Goal: Task Accomplishment & Management: Complete application form

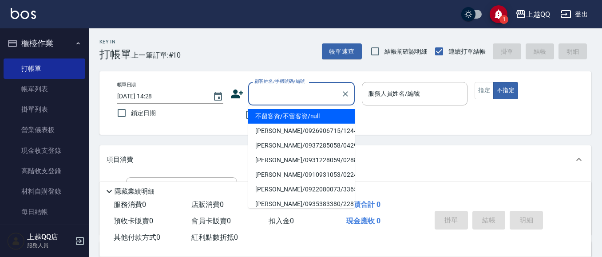
scroll to position [55, 0]
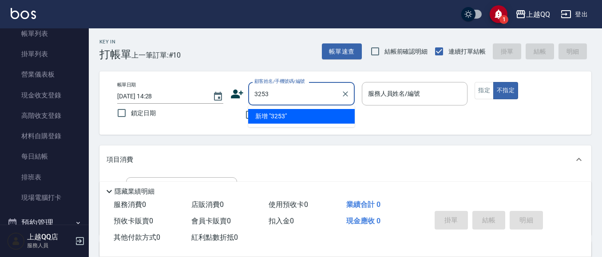
type input "3253"
click at [493, 82] on button "不指定" at bounding box center [505, 90] width 25 height 17
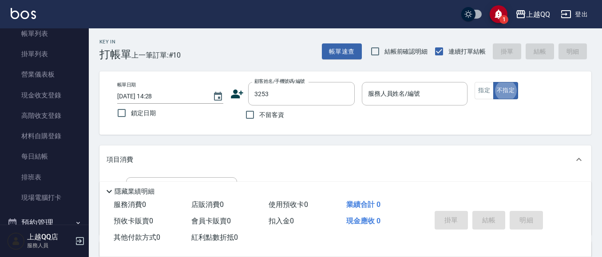
type button "false"
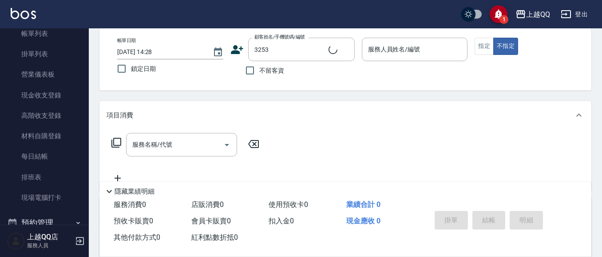
type input "石人妃/0916330727/3253"
type input "欣樺-6"
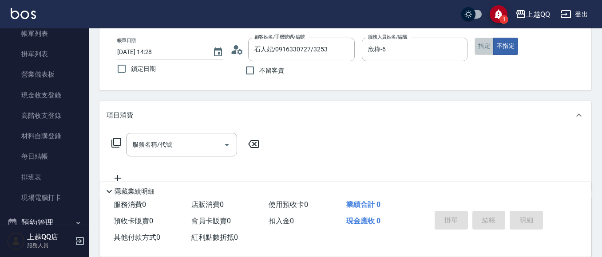
click at [485, 51] on button "指定" at bounding box center [483, 46] width 19 height 17
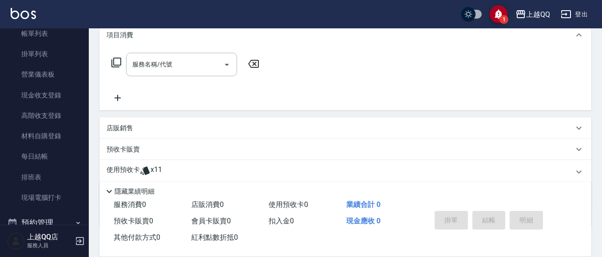
scroll to position [133, 0]
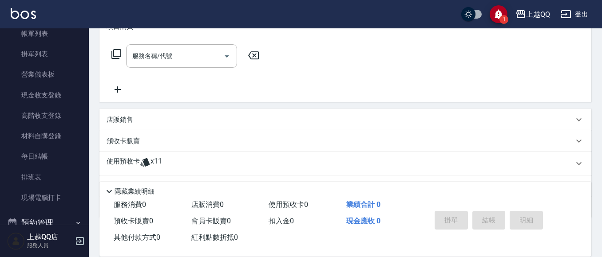
click at [135, 163] on p "使用預收卡" at bounding box center [122, 163] width 33 height 13
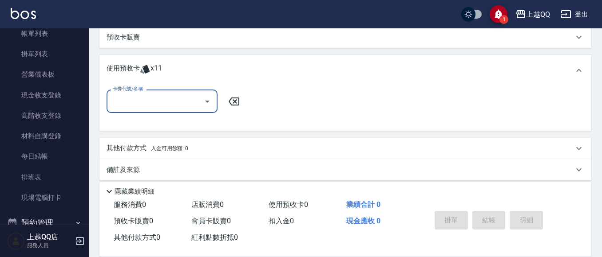
scroll to position [245, 0]
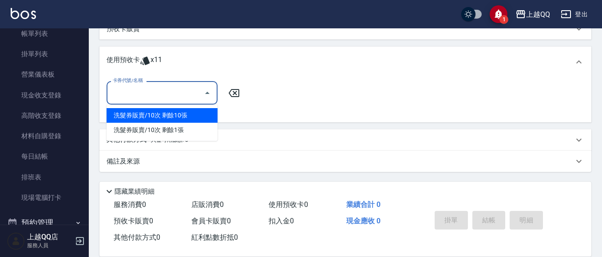
click at [177, 95] on input "卡券代號/名稱" at bounding box center [155, 93] width 90 height 16
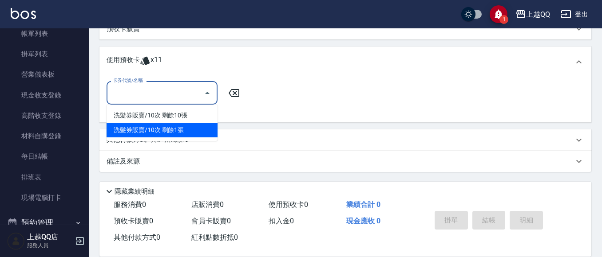
drag, startPoint x: 169, startPoint y: 132, endPoint x: 221, endPoint y: 114, distance: 55.3
click at [169, 133] on div "洗髮券販賣/10次 剩餘1張" at bounding box center [161, 130] width 111 height 15
type input "洗髮券販賣/10次"
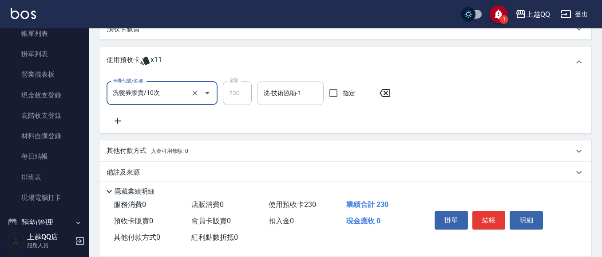
click at [282, 100] on input "洗-技術協助-1" at bounding box center [290, 94] width 59 height 16
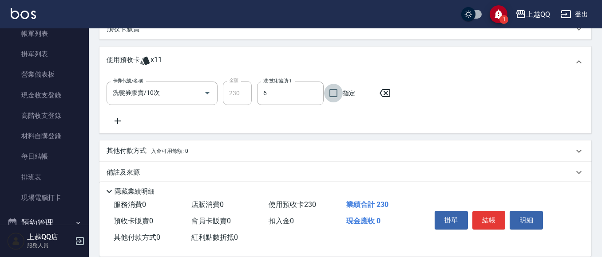
type input "欣樺-6"
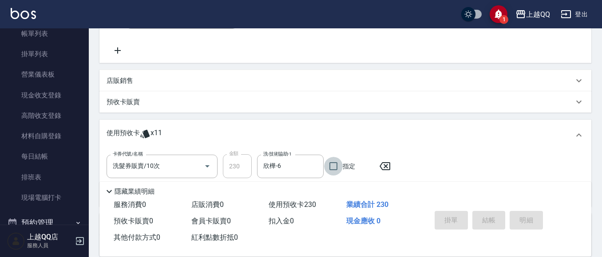
type input "[DATE] 15:46"
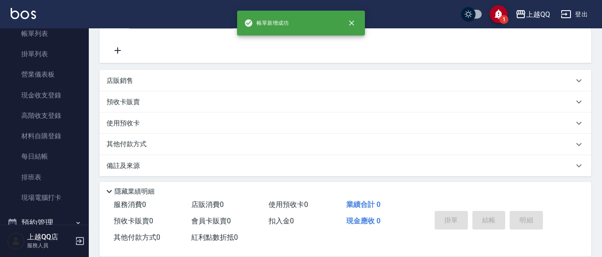
scroll to position [0, 0]
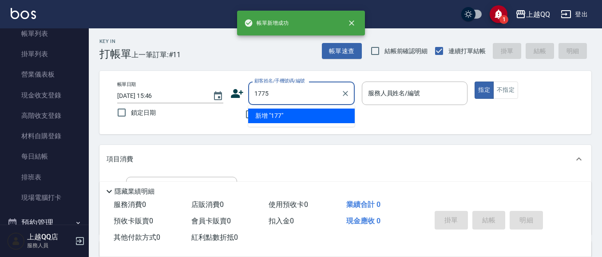
type input "1775"
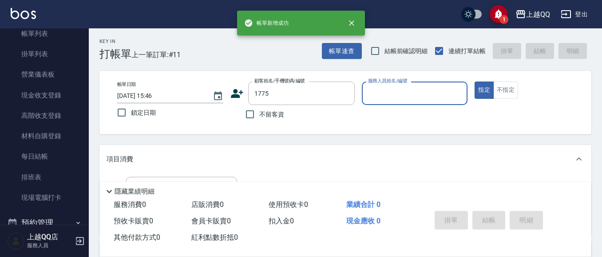
click at [474, 82] on button "指定" at bounding box center [483, 90] width 19 height 17
type button "true"
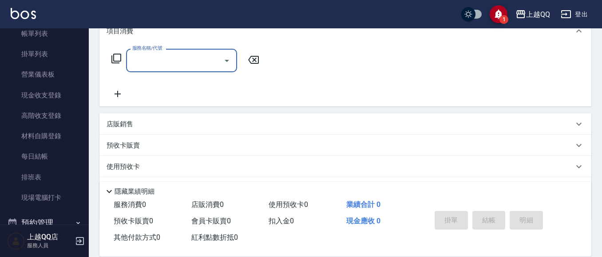
type input "曲小姐/0000000/1775"
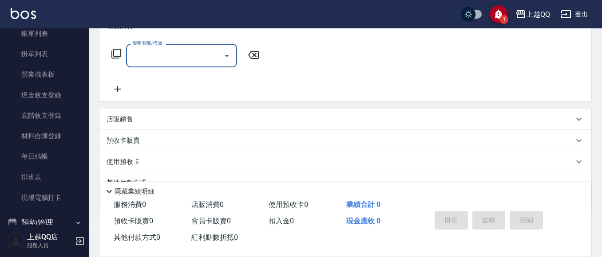
type input "欣樺-6"
click at [142, 161] on icon at bounding box center [145, 162] width 11 height 11
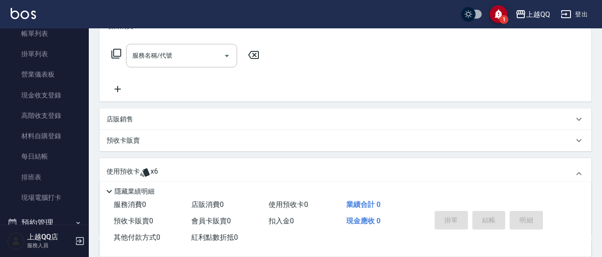
scroll to position [178, 0]
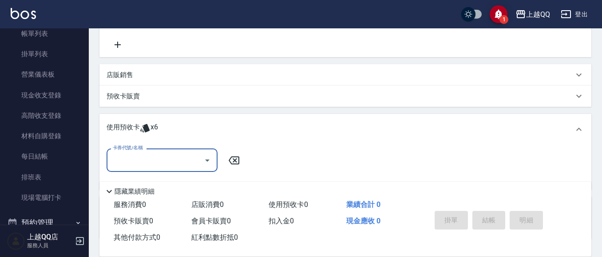
click at [147, 156] on input "卡券代號/名稱" at bounding box center [155, 161] width 90 height 16
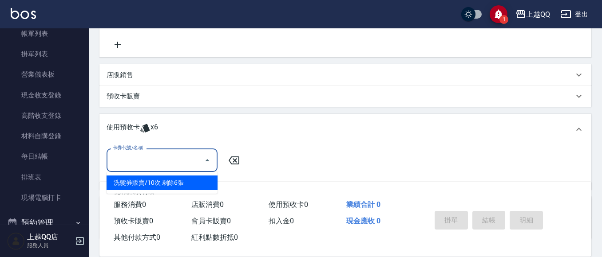
click at [178, 183] on div "洗髮券販賣/10次 剩餘6張" at bounding box center [161, 183] width 111 height 15
type input "洗髮券販賣/10次"
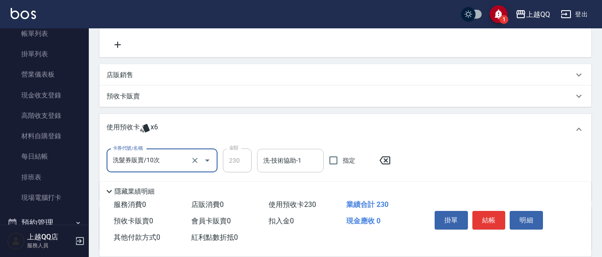
click at [260, 158] on div "洗-技術協助-1" at bounding box center [290, 161] width 67 height 24
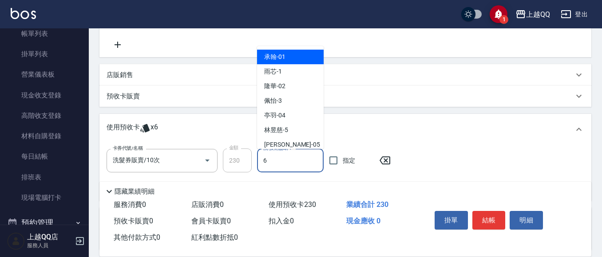
type input "欣樺-6"
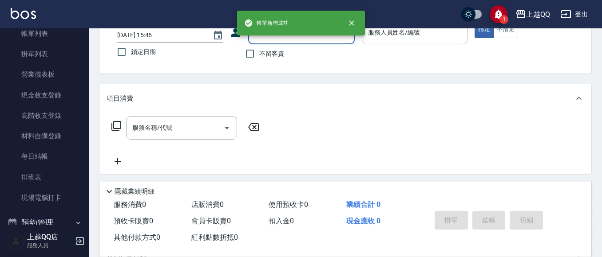
scroll to position [59, 0]
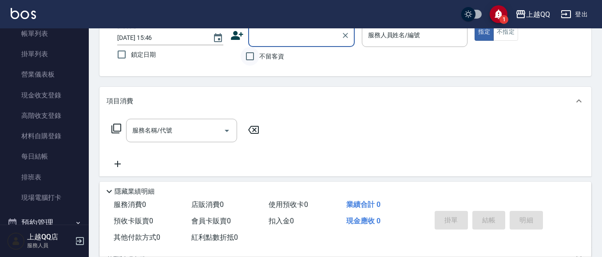
click at [255, 59] on input "不留客資" at bounding box center [250, 56] width 19 height 19
checkbox input "true"
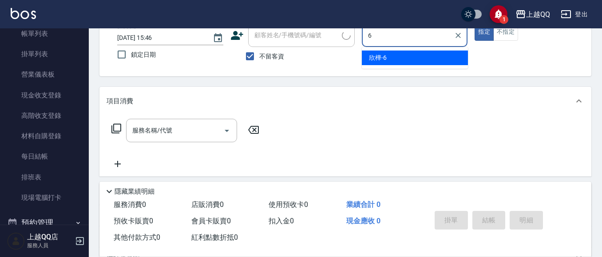
type input "欣樺-6"
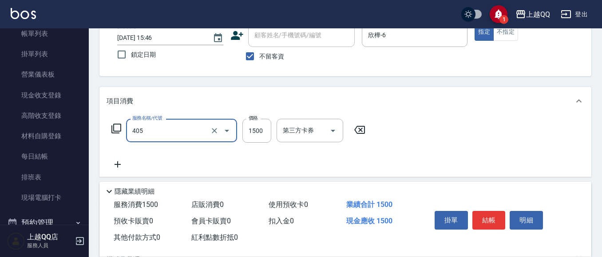
type input "設計染髮/網路(405)"
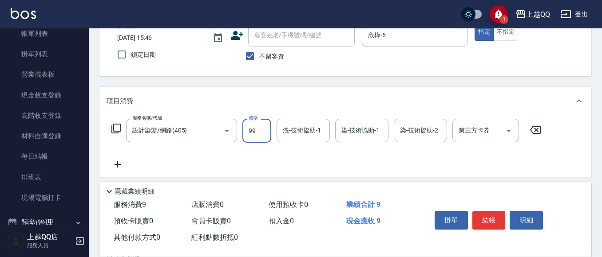
type input "999"
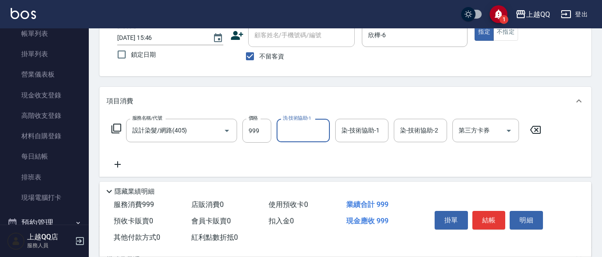
type input "6"
type input "林恩昕-26"
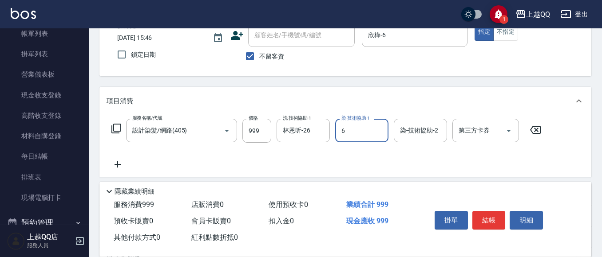
type input "欣樺-6"
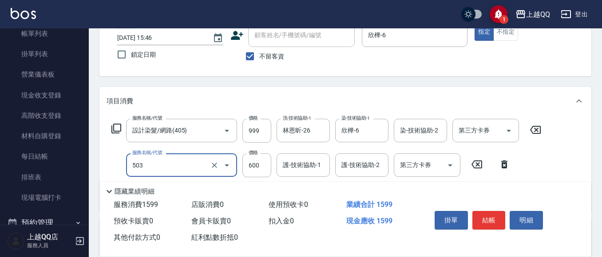
type input "小麥蛋白護髮(503)"
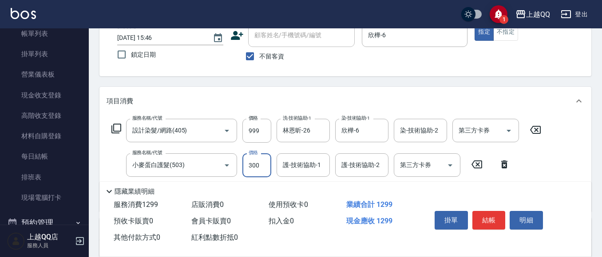
type input "300"
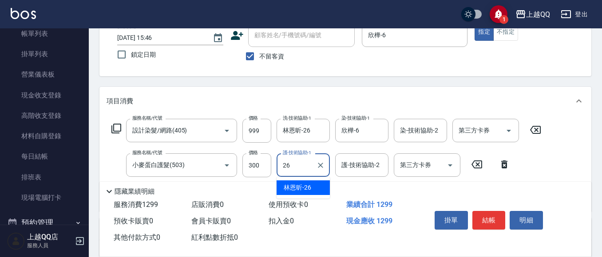
type input "林恩昕-26"
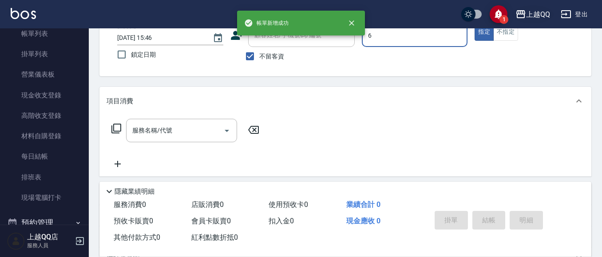
type input "欣樺-6"
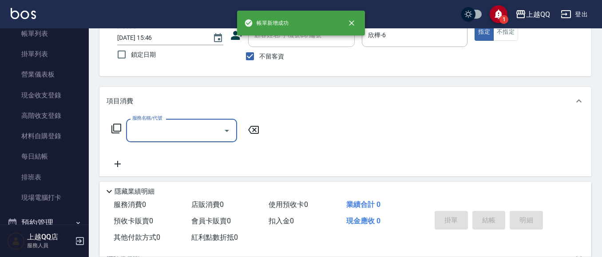
type input "4"
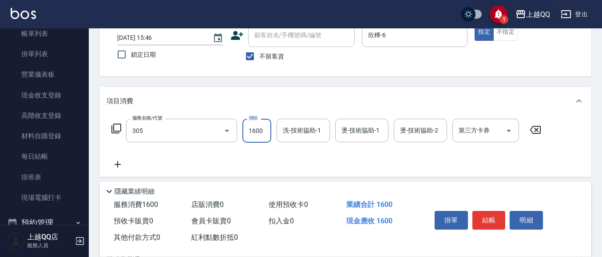
type input "設計燙髮1600(305)"
type input "999"
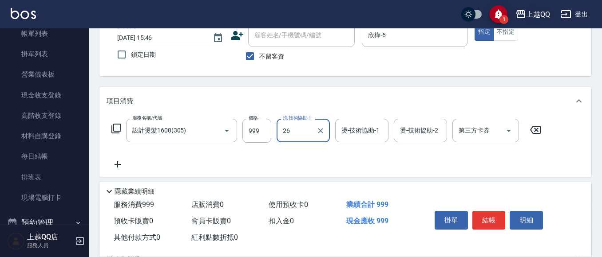
type input "林恩昕-26"
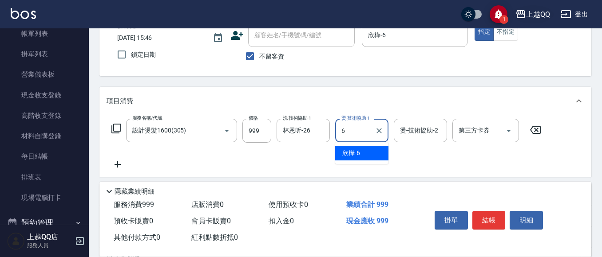
type input "欣樺-6"
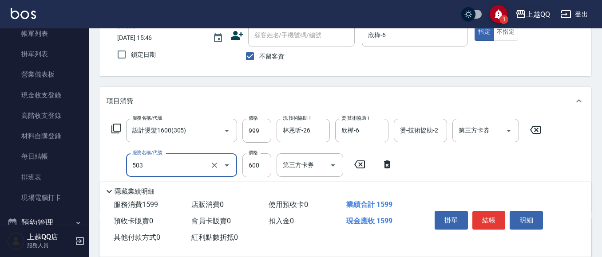
type input "小麥蛋白護髮(503)"
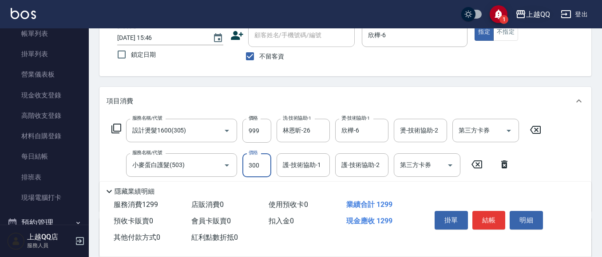
type input "300"
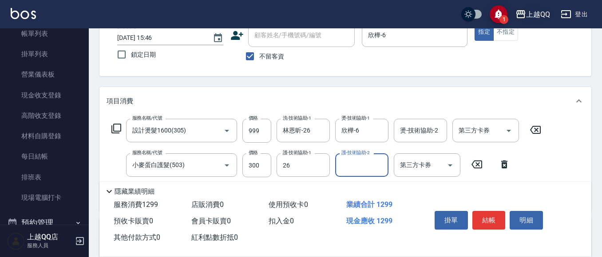
type input "林恩昕-26"
click at [316, 166] on icon "Clear" at bounding box center [320, 165] width 9 height 9
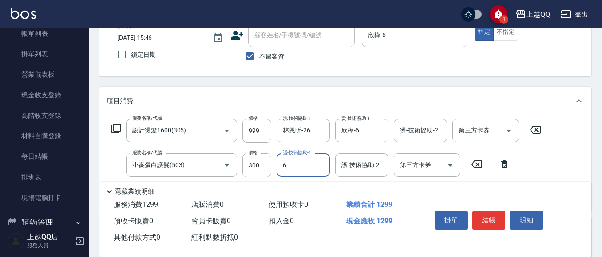
type input "欣樺-6"
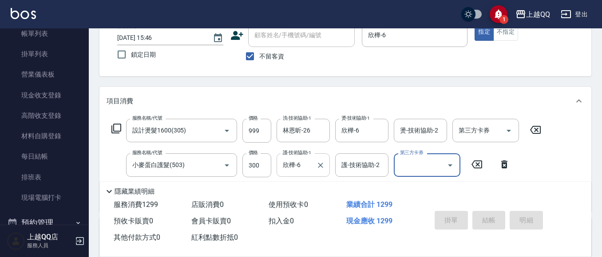
type input "[DATE] 15:47"
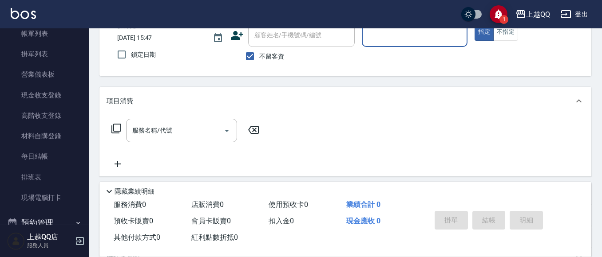
drag, startPoint x: 256, startPoint y: 59, endPoint x: 272, endPoint y: 36, distance: 28.1
click at [256, 58] on input "不留客資" at bounding box center [250, 56] width 19 height 19
checkbox input "false"
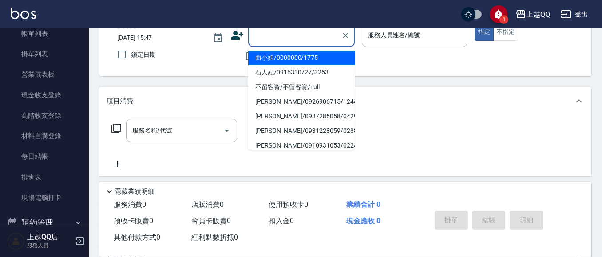
click at [273, 33] on div "顧客姓名/手機號碼/編號 顧客姓名/手機號碼/編號" at bounding box center [301, 36] width 106 height 24
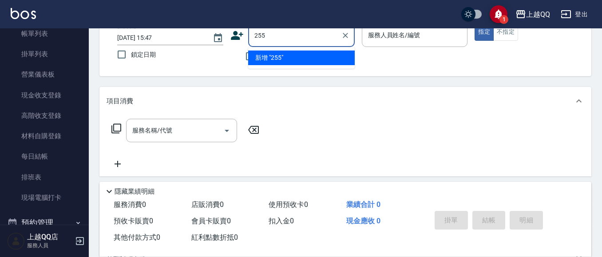
click at [474, 24] on button "指定" at bounding box center [483, 32] width 19 height 17
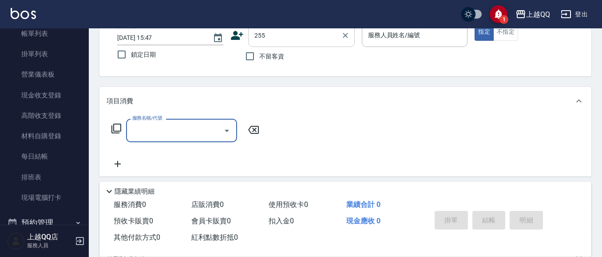
click at [275, 31] on input "255" at bounding box center [294, 36] width 85 height 16
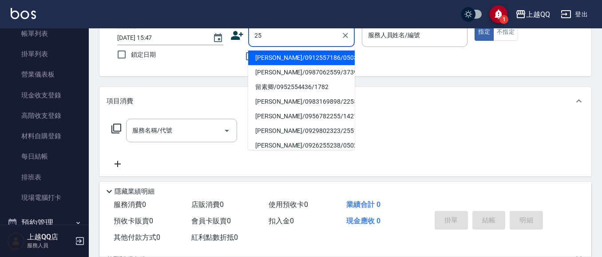
type input "2"
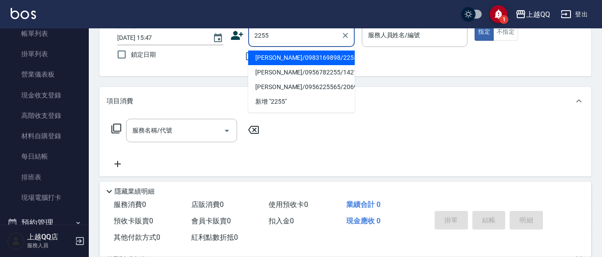
click at [474, 24] on button "指定" at bounding box center [483, 32] width 19 height 17
type input "[PERSON_NAME]/0983169898/2255"
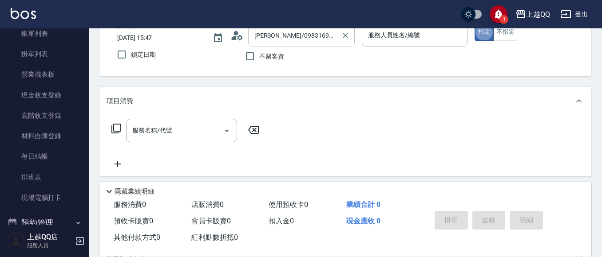
type input "欣樺-6"
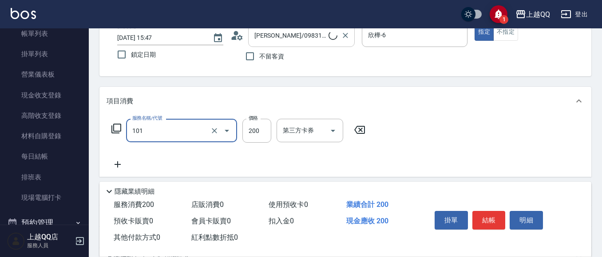
type input "101"
type input "2"
type input "洗髮(101)"
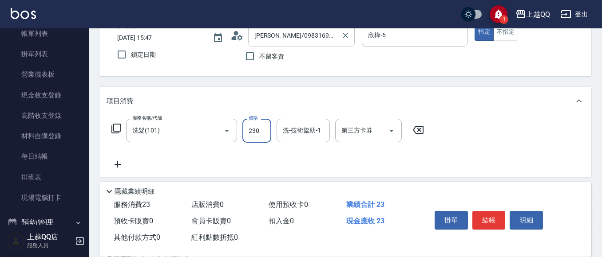
type input "230"
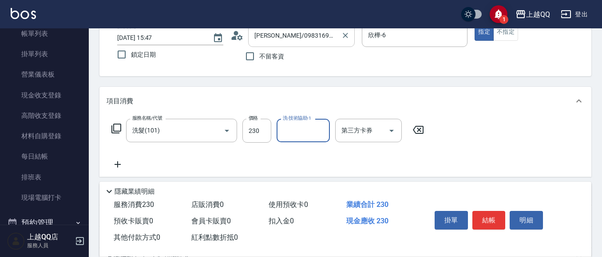
type input "2"
type input "[PERSON_NAME]-8"
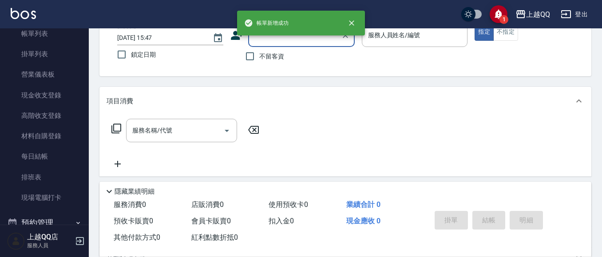
type input "0"
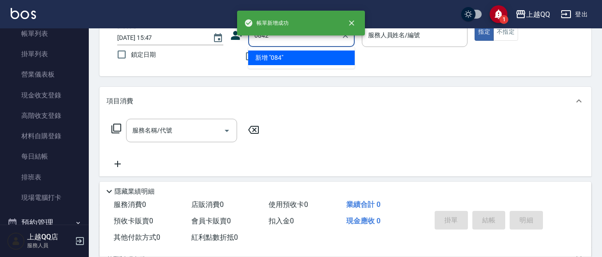
type input "0842"
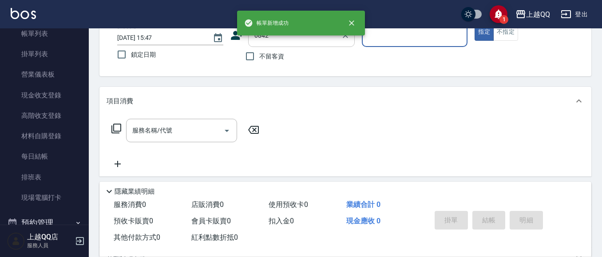
click at [474, 24] on button "指定" at bounding box center [483, 32] width 19 height 17
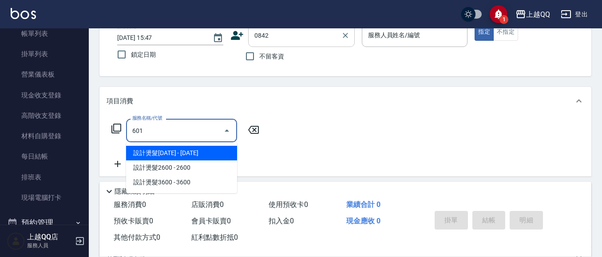
type input "601"
type input "[PERSON_NAME]/0988535063/0842"
type input "髮原素活養健康洗(601)"
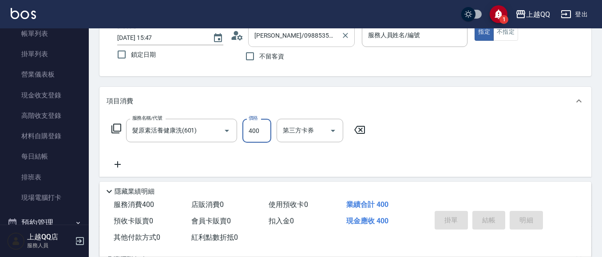
type input "欣樺-6"
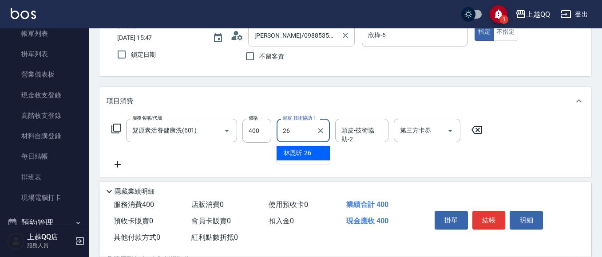
type input "林恩昕-26"
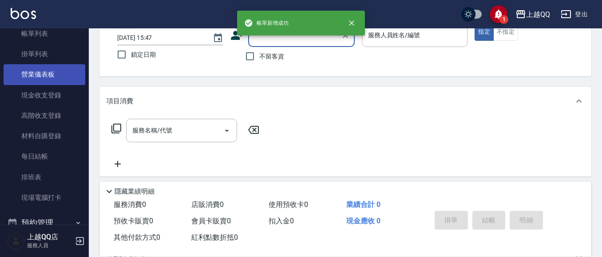
scroll to position [11, 0]
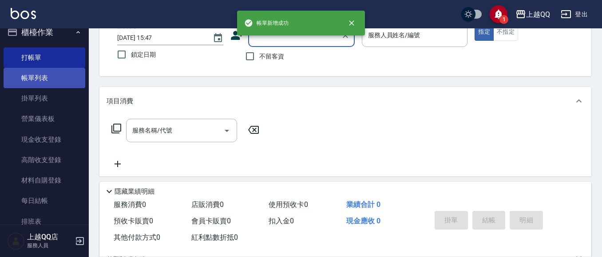
click at [9, 85] on link "帳單列表" at bounding box center [45, 78] width 82 height 20
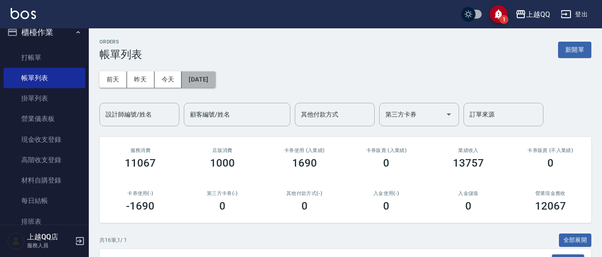
click at [202, 74] on button "[DATE]" at bounding box center [198, 79] width 34 height 16
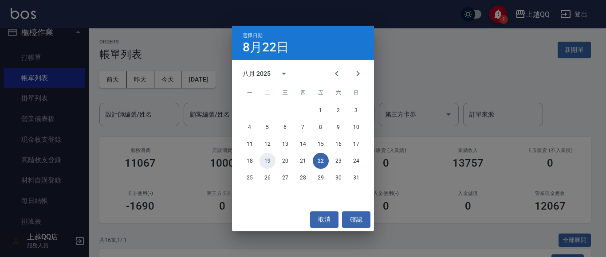
click at [275, 159] on button "19" at bounding box center [268, 161] width 16 height 16
click at [286, 160] on button "20" at bounding box center [285, 161] width 16 height 16
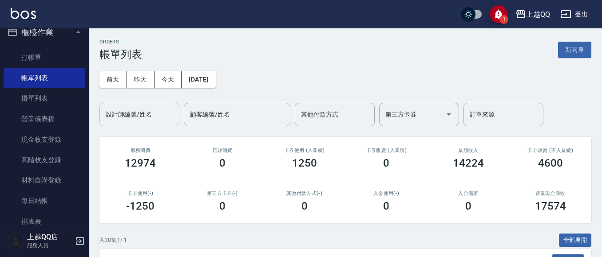
click at [146, 123] on div "設計師編號/姓名" at bounding box center [139, 115] width 80 height 24
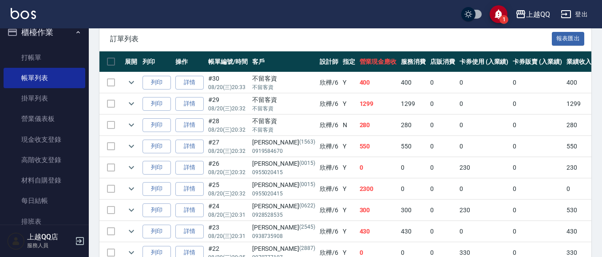
scroll to position [222, 0]
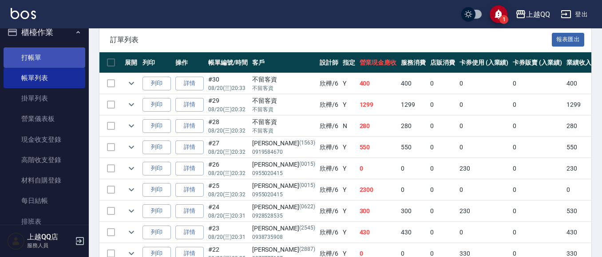
type input "欣樺-6"
click at [36, 63] on link "打帳單" at bounding box center [45, 57] width 82 height 20
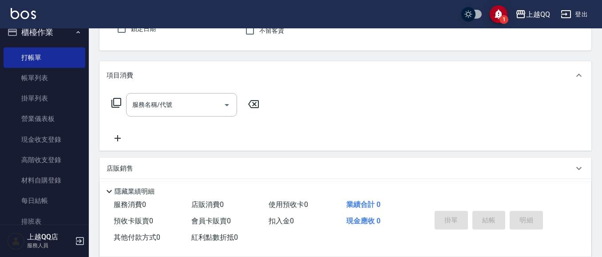
scroll to position [89, 0]
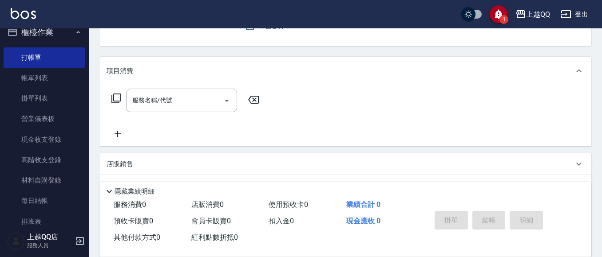
click at [264, 44] on div "帳單日期 [DATE] 15:47 鎖定日期 顧客姓名/手機號碼/編號 顧客姓名/手機號碼/編號 不留客資 服務人員姓名/編號 服務人員姓名/編號 指定 不指定" at bounding box center [345, 14] width 492 height 63
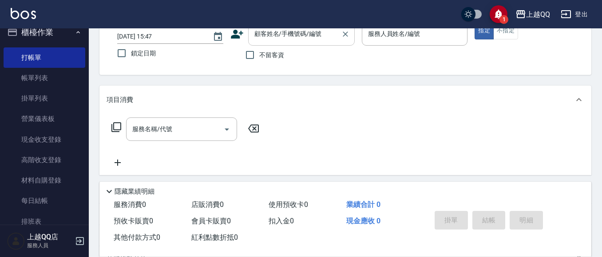
scroll to position [44, 0]
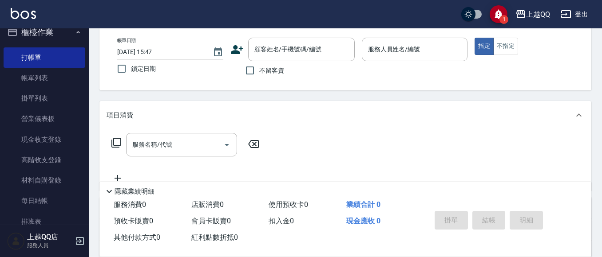
drag, startPoint x: 265, startPoint y: 67, endPoint x: 409, endPoint y: 66, distance: 143.8
click at [265, 68] on span "不留客資" at bounding box center [271, 70] width 25 height 9
click at [259, 68] on input "不留客資" at bounding box center [250, 70] width 19 height 19
checkbox input "true"
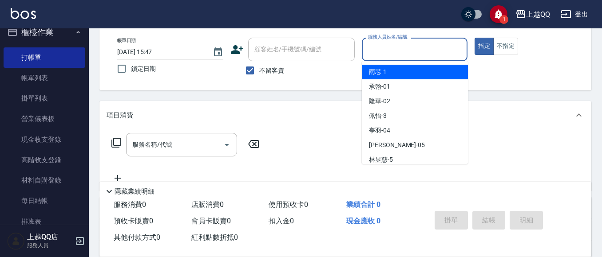
drag, startPoint x: 416, startPoint y: 46, endPoint x: 354, endPoint y: 12, distance: 70.9
click at [416, 46] on input "服務人員姓名/編號" at bounding box center [415, 50] width 98 height 16
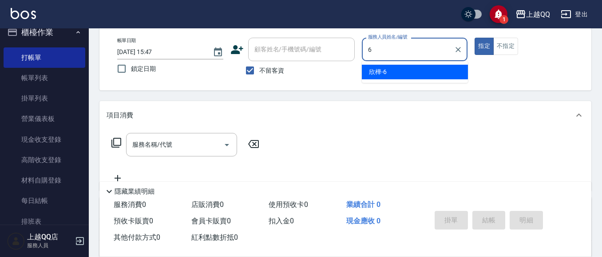
type input "6"
type button "true"
type input "欣樺-6"
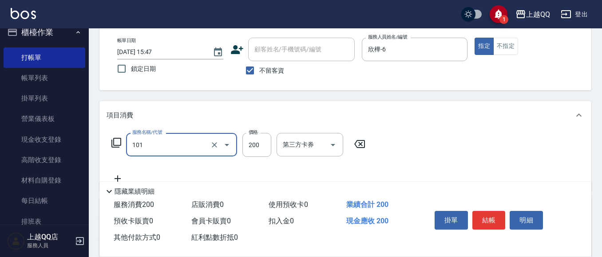
type input "洗髮(101)"
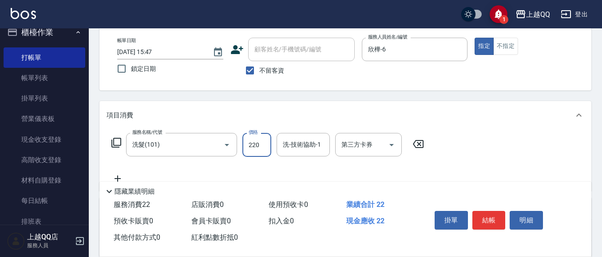
type input "220"
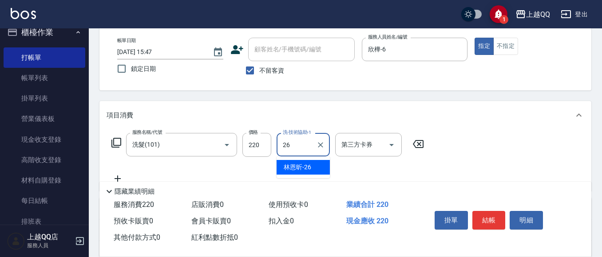
type input "林恩昕-26"
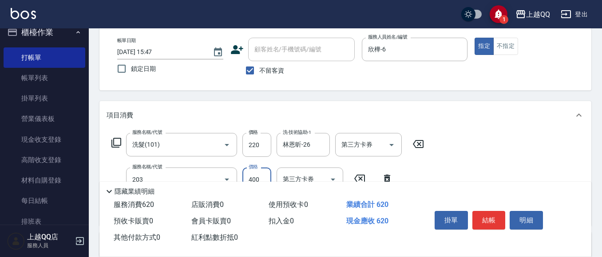
type input "指定單剪(203)"
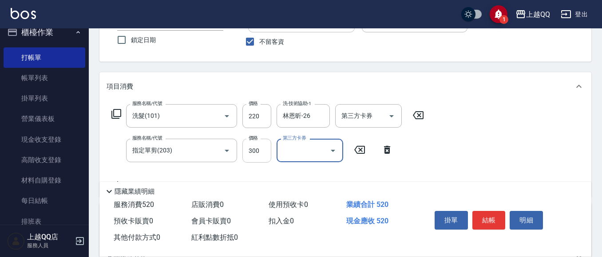
scroll to position [89, 0]
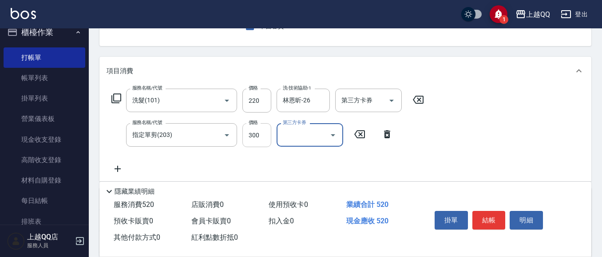
click at [254, 131] on input "300" at bounding box center [256, 135] width 29 height 24
type input "280"
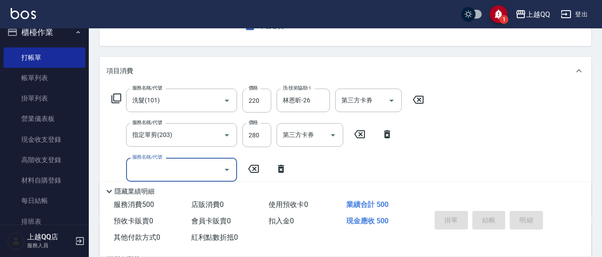
type input "[DATE] 15:48"
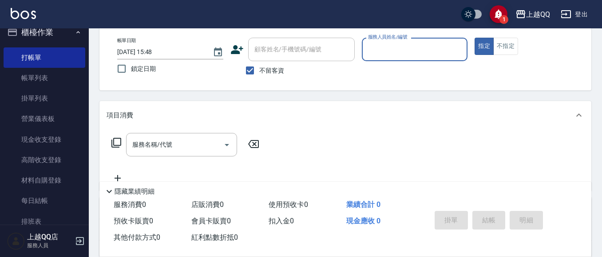
scroll to position [0, 0]
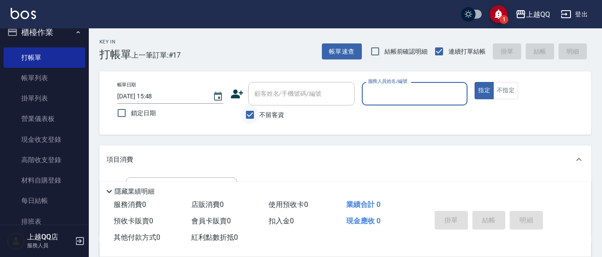
click at [247, 110] on input "不留客資" at bounding box center [250, 115] width 19 height 19
checkbox input "false"
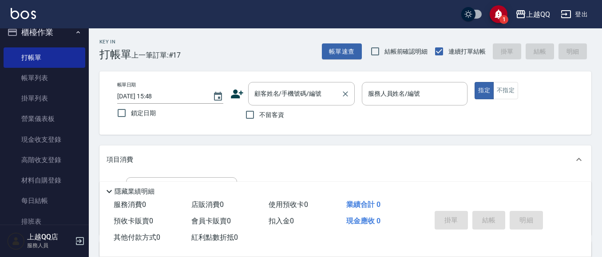
click at [272, 91] on div "顧客姓名/手機號碼/編號 顧客姓名/手機號碼/編號" at bounding box center [301, 94] width 106 height 24
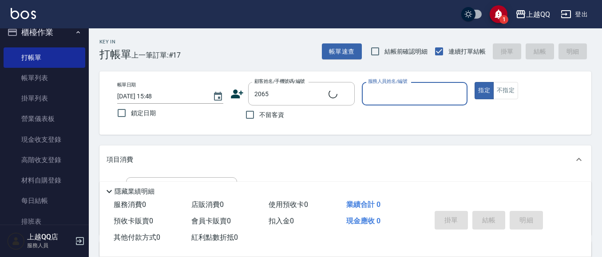
type input "居明凡/0961270755/2065"
type input "佩怡-3"
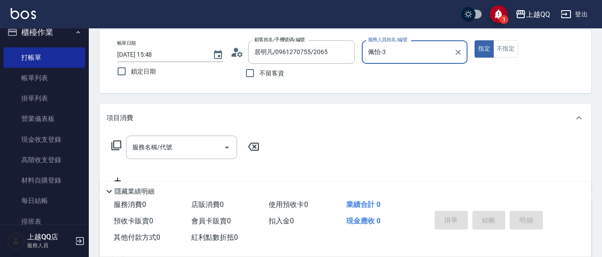
scroll to position [89, 0]
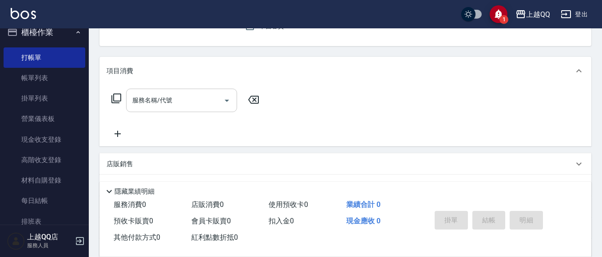
click at [153, 99] on div "服務名稱/代號 服務名稱/代號" at bounding box center [181, 101] width 111 height 24
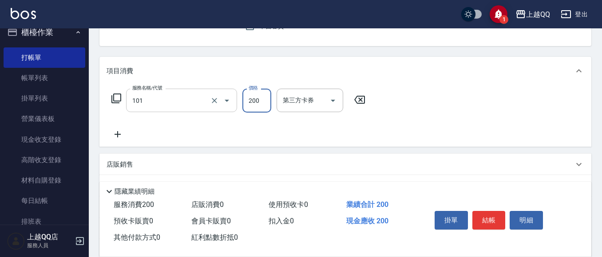
type input "洗髮(101)"
type input "330"
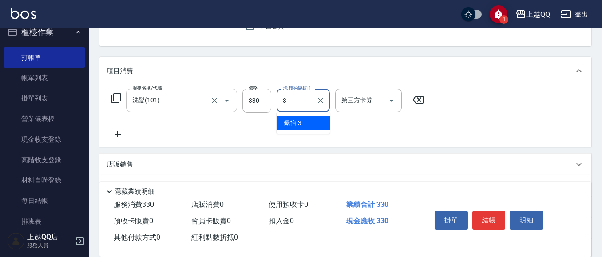
type input "佩怡-3"
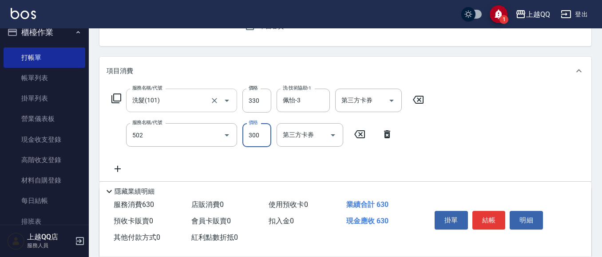
type input "自備護髮(502)"
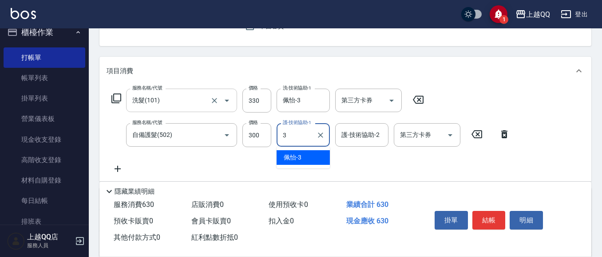
type input "佩怡-3"
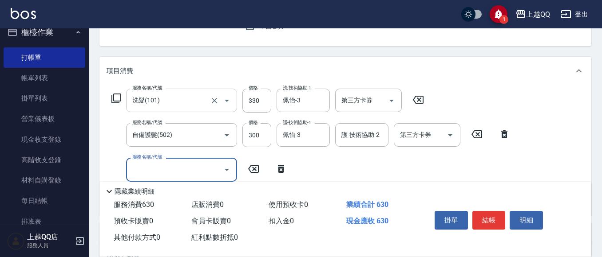
type input "2"
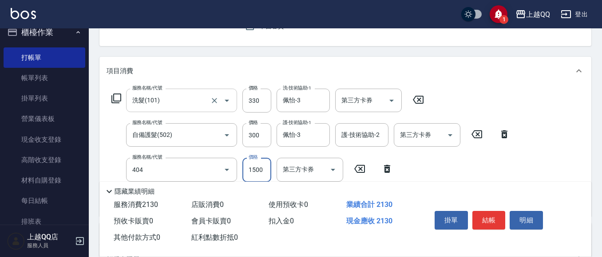
type input "設計染髮(404)"
type input "1800"
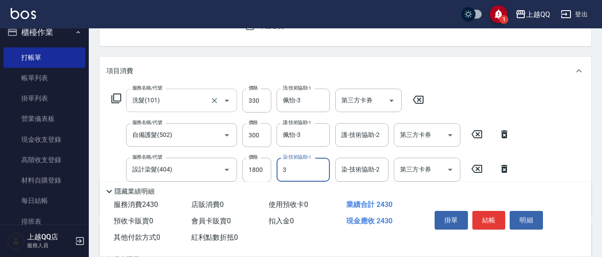
type input "佩怡-3"
click at [484, 199] on div "掛單 結帳 明細" at bounding box center [500, 221] width 160 height 49
click at [493, 213] on button "結帳" at bounding box center [488, 220] width 33 height 19
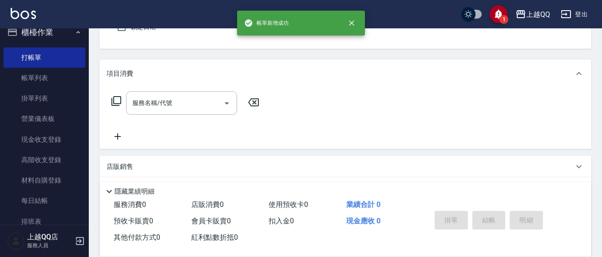
scroll to position [42, 0]
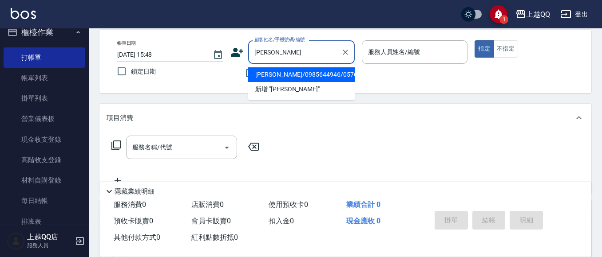
click at [343, 79] on li "[PERSON_NAME]/0985644946/0576" at bounding box center [301, 74] width 106 height 15
type input "[PERSON_NAME]/0985644946/0576"
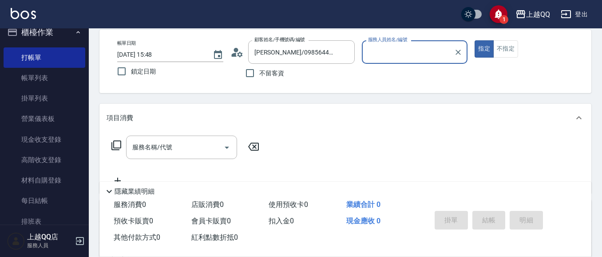
type input "佩怡-3"
click at [150, 150] on div "服務名稱/代號 服務名稱/代號" at bounding box center [181, 148] width 111 height 24
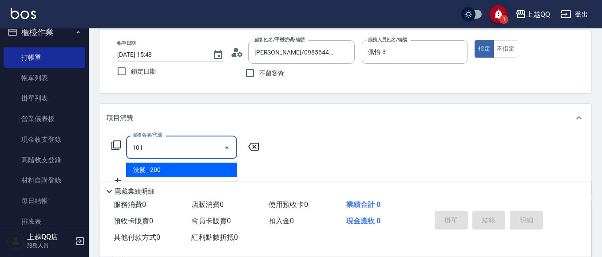
type input "洗髮(101)"
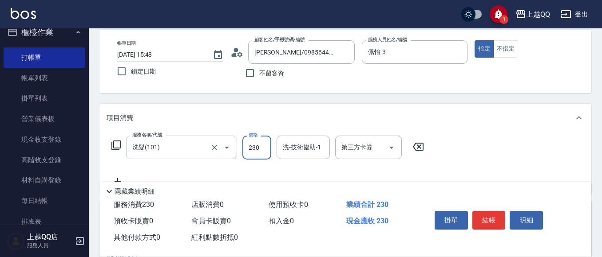
type input "230"
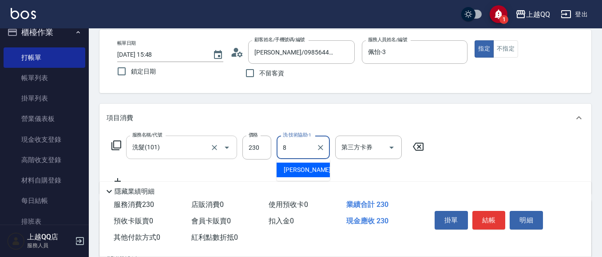
type input "[PERSON_NAME]-8"
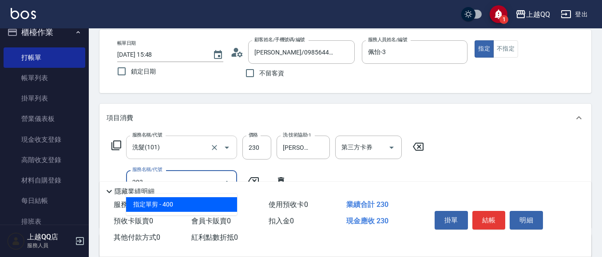
type input "指定單剪(203)"
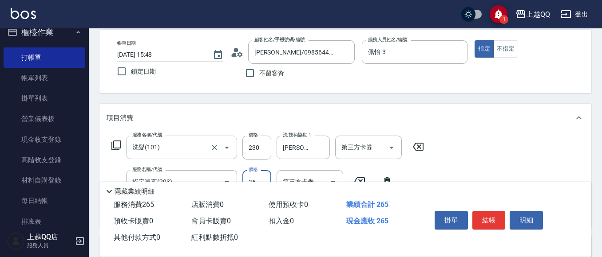
type input "350"
click at [481, 211] on button "結帳" at bounding box center [488, 220] width 33 height 19
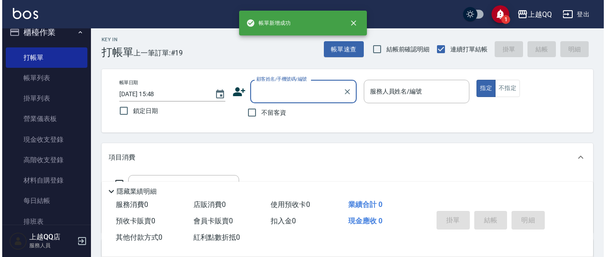
scroll to position [0, 0]
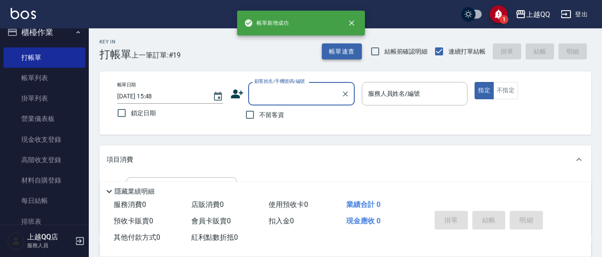
click at [347, 54] on button "帳單速查" at bounding box center [342, 51] width 40 height 16
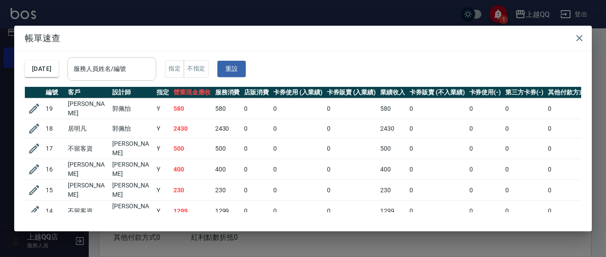
click at [146, 60] on div "服務人員姓名/編號" at bounding box center [111, 69] width 89 height 24
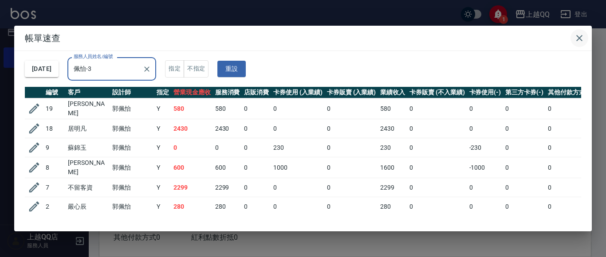
type input "佩怡-3"
click at [580, 37] on icon "button" at bounding box center [579, 38] width 11 height 11
